Goal: Transaction & Acquisition: Book appointment/travel/reservation

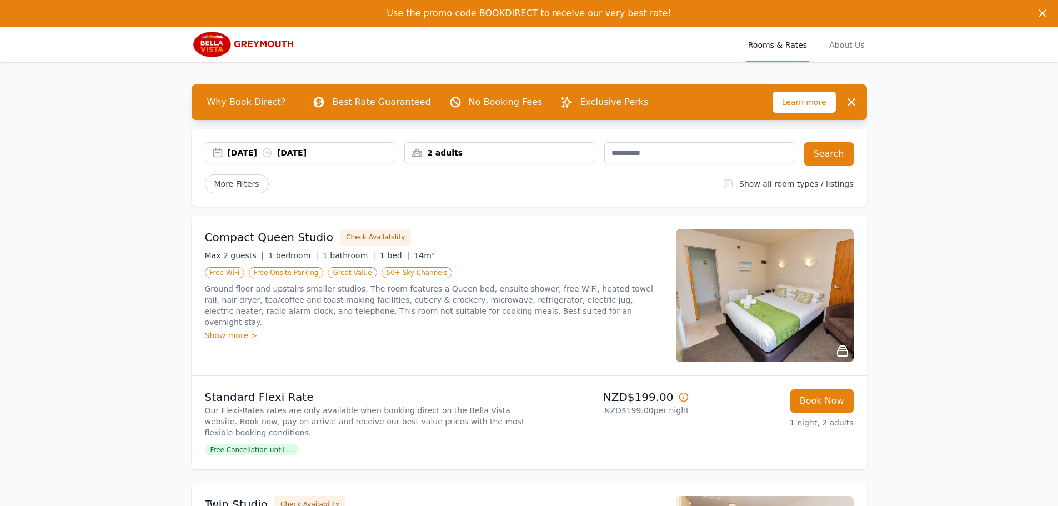
click at [254, 238] on h3 "Compact Queen Studio" at bounding box center [269, 237] width 129 height 16
click at [783, 296] on img at bounding box center [765, 295] width 178 height 133
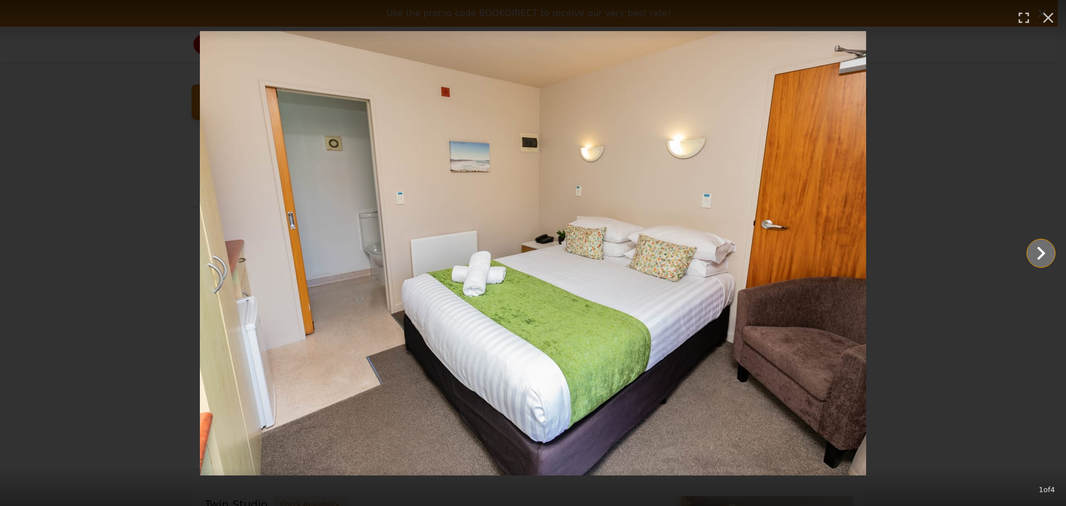
click at [1034, 258] on icon "Show slide 2 of 4" at bounding box center [1041, 253] width 27 height 27
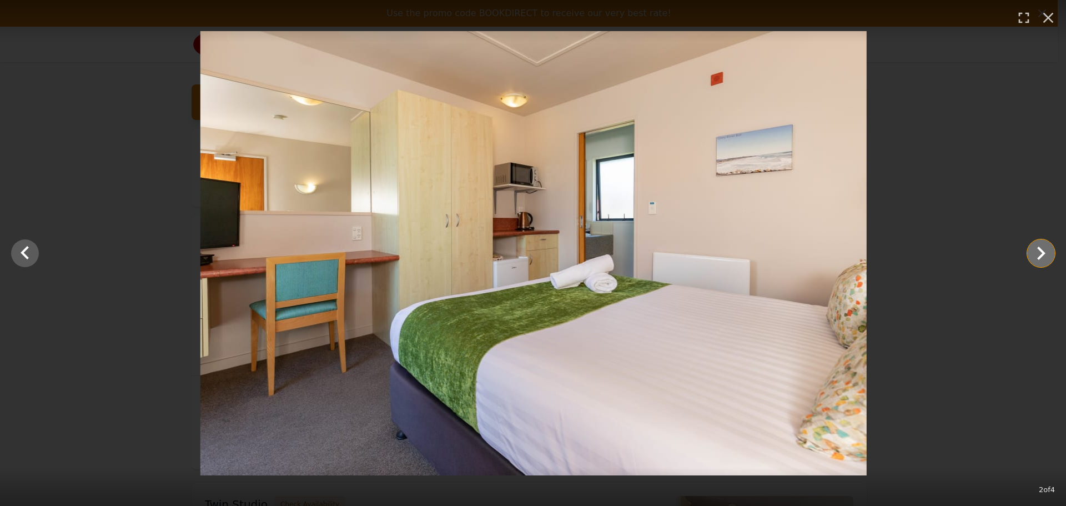
click at [1038, 256] on icon "Show slide 3 of 4" at bounding box center [1041, 253] width 27 height 27
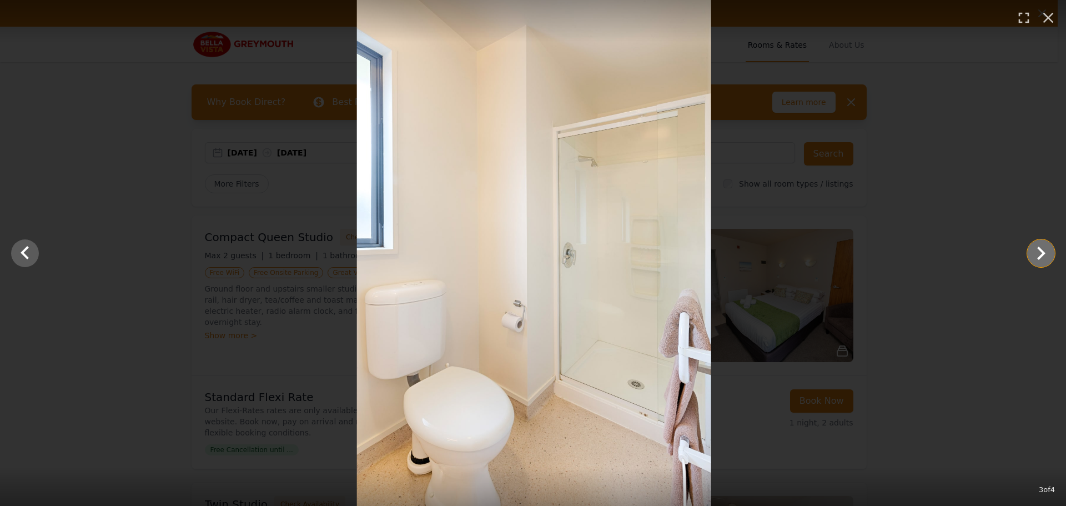
click at [1037, 256] on icon "Show slide 4 of 4" at bounding box center [1041, 253] width 27 height 27
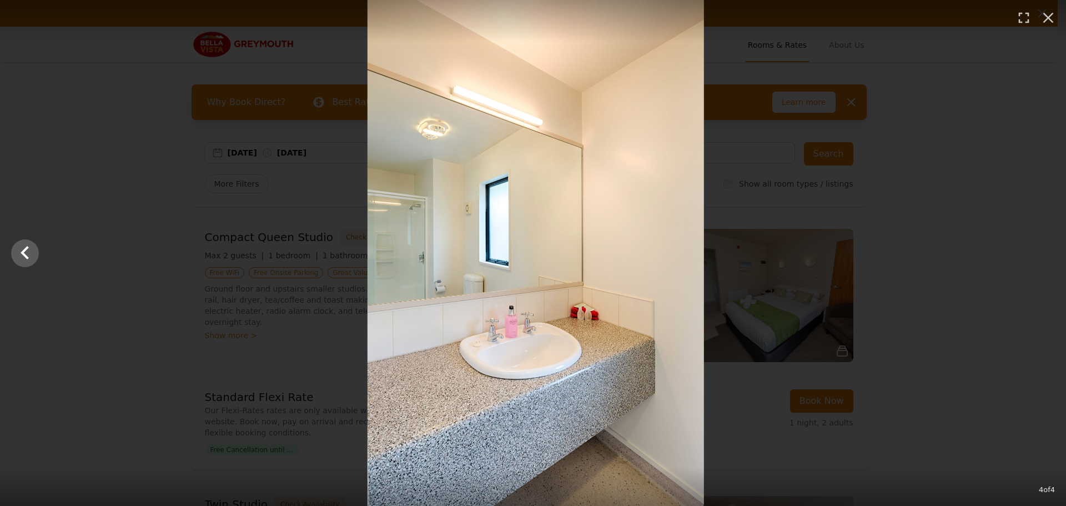
click at [1037, 257] on div at bounding box center [536, 253] width 1066 height 506
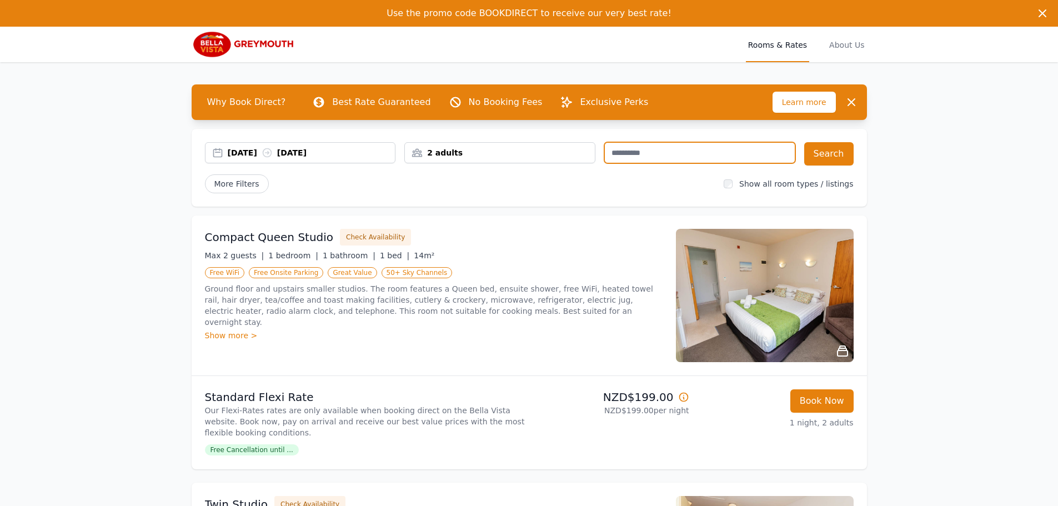
click at [670, 153] on input "text" at bounding box center [699, 152] width 191 height 21
type input "**********"
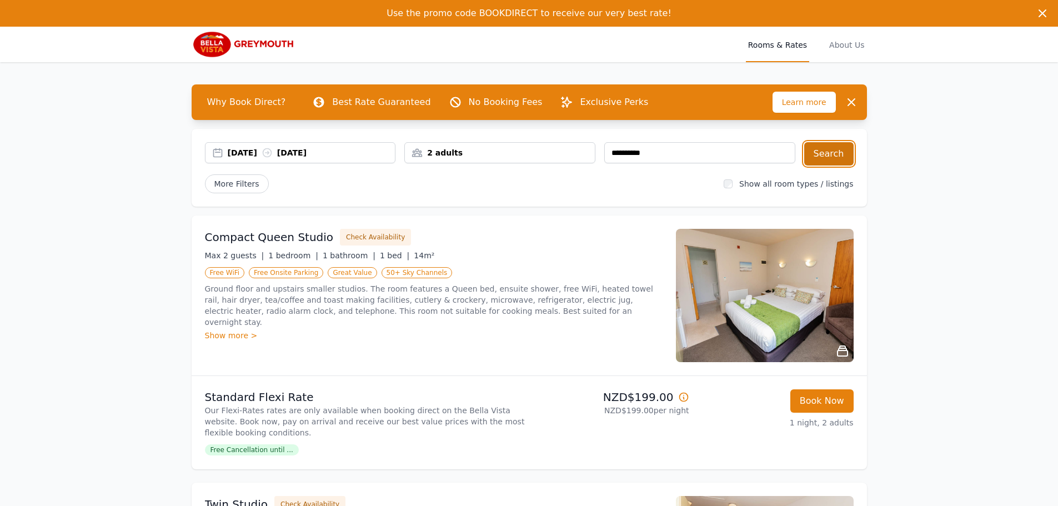
click at [835, 161] on button "Search" at bounding box center [828, 153] width 49 height 23
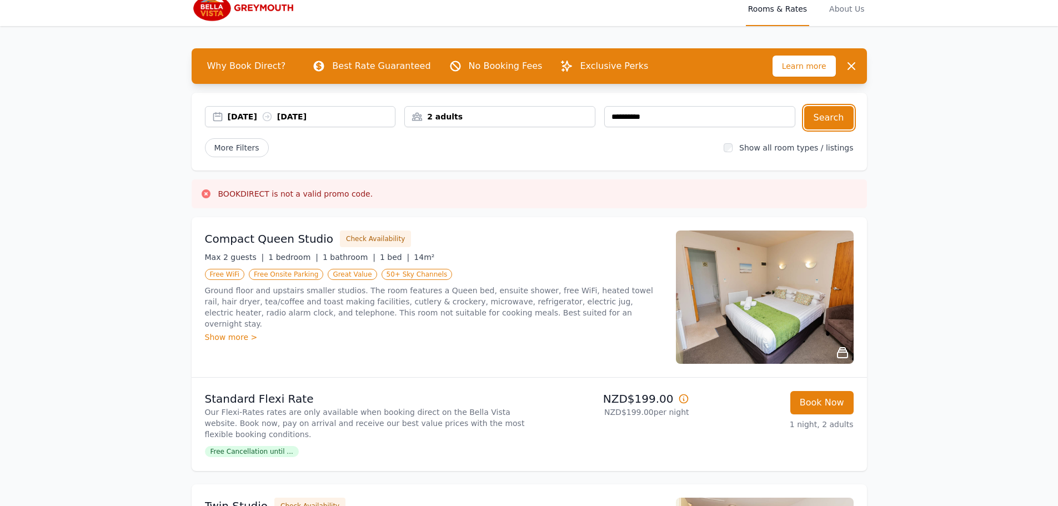
scroll to position [56, 0]
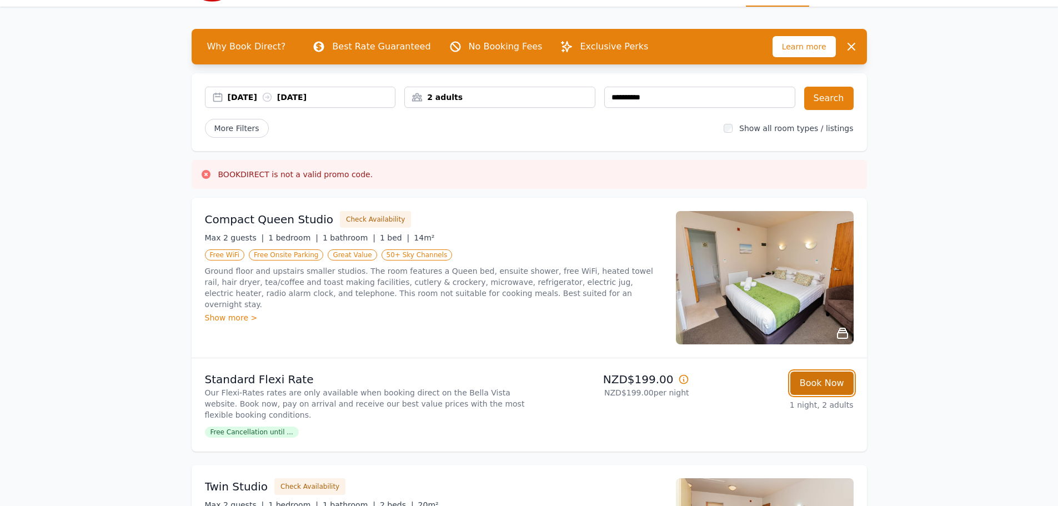
click at [820, 381] on button "Book Now" at bounding box center [821, 382] width 63 height 23
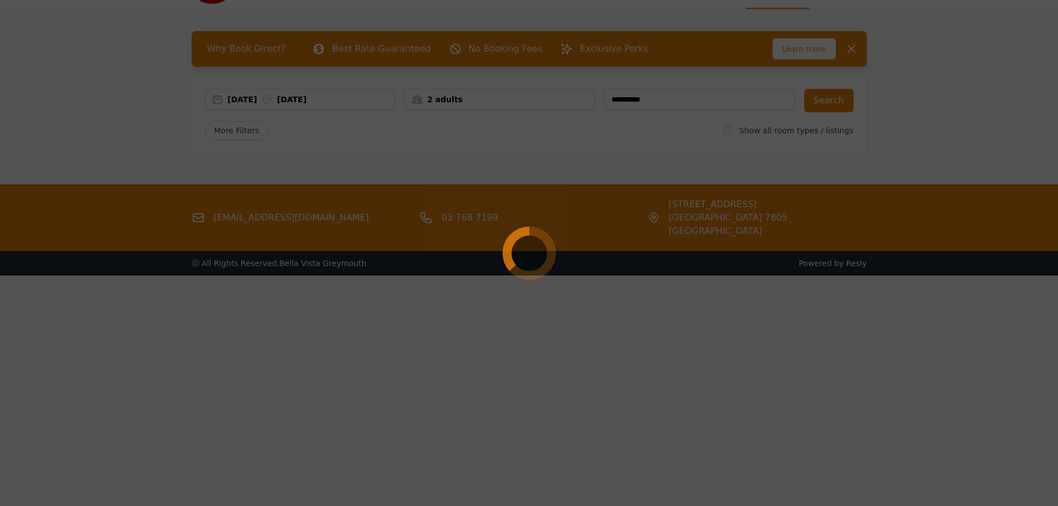
scroll to position [53, 0]
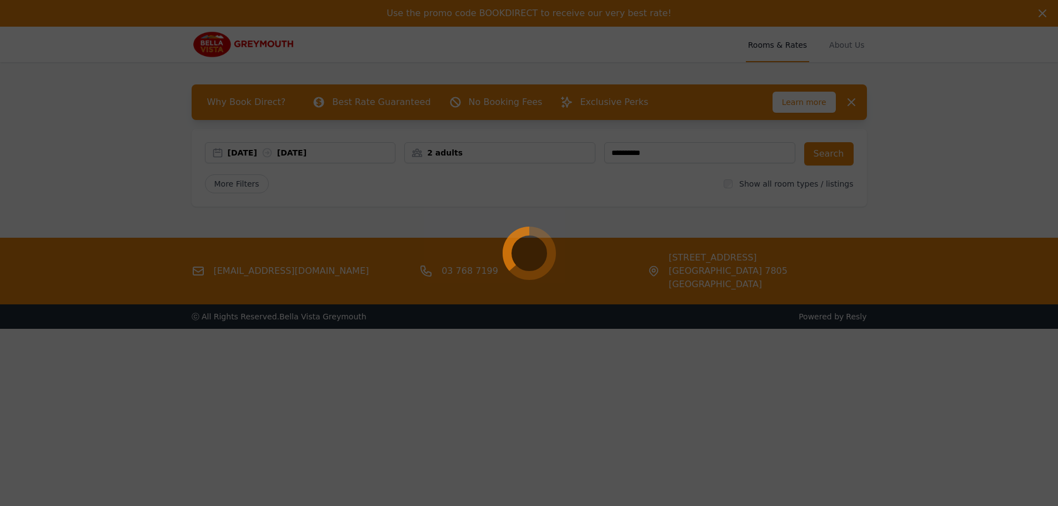
select select "**"
